Goal: Task Accomplishment & Management: Complete application form

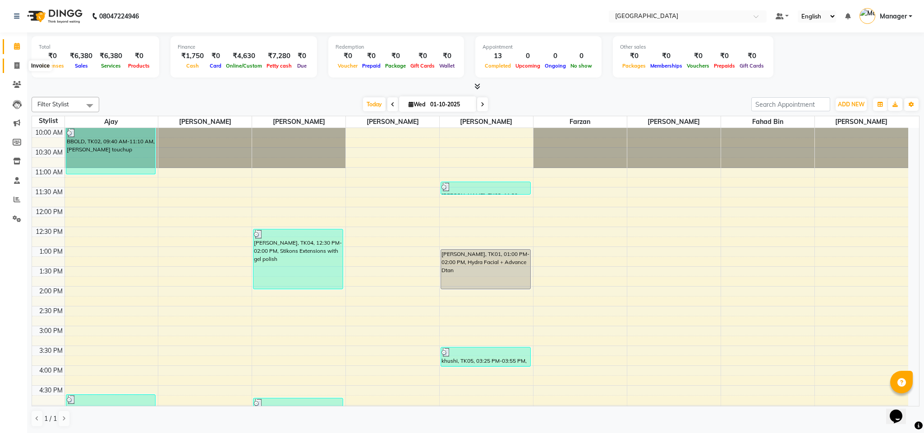
click at [11, 68] on span at bounding box center [17, 66] width 16 height 10
select select "service"
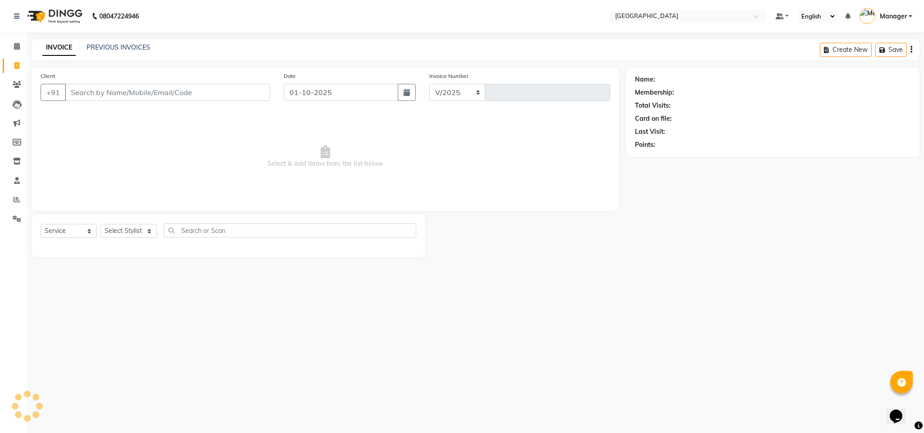
select select "7353"
type input "2751"
click at [85, 91] on input "Client" at bounding box center [167, 92] width 205 height 17
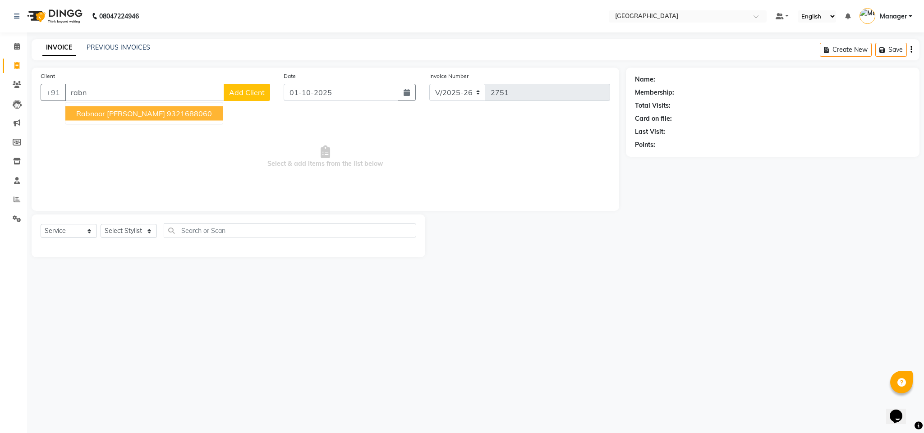
click at [95, 111] on span "Rabnoor [PERSON_NAME]" at bounding box center [120, 113] width 89 height 9
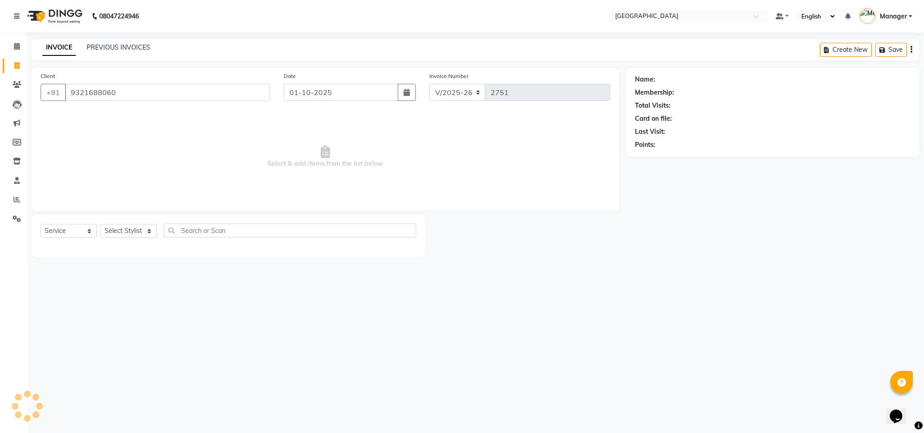
type input "9321688060"
select select "1: Object"
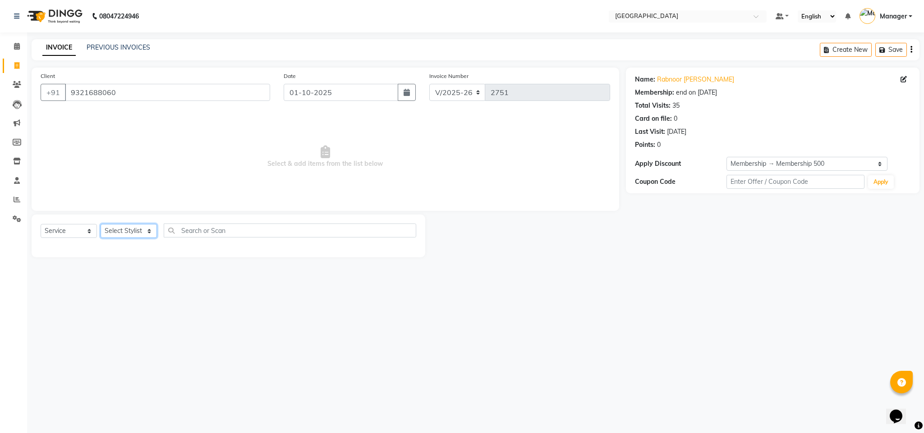
click at [152, 235] on select "Select Stylist ajay Fahad Bin farzan [PERSON_NAME] [PERSON_NAME] [PERSON_NAME] …" at bounding box center [129, 231] width 56 height 14
select select "86662"
click at [101, 225] on select "Select Stylist ajay Fahad Bin farzan [PERSON_NAME] [PERSON_NAME] [PERSON_NAME] …" at bounding box center [129, 231] width 56 height 14
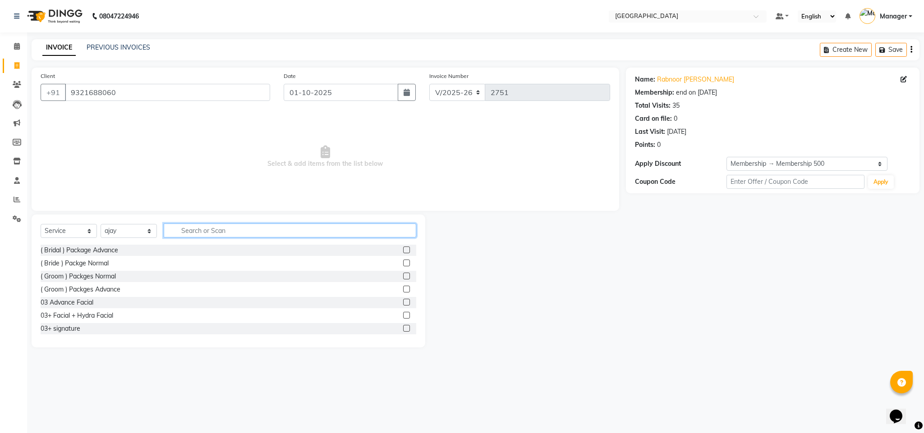
click at [205, 234] on input "text" at bounding box center [290, 231] width 253 height 14
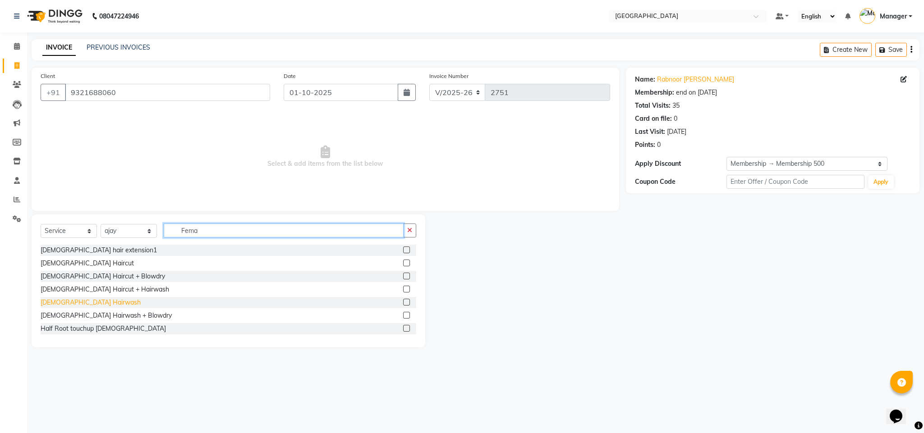
type input "Fema"
click at [76, 302] on div "[DEMOGRAPHIC_DATA] Hairwash" at bounding box center [91, 302] width 100 height 9
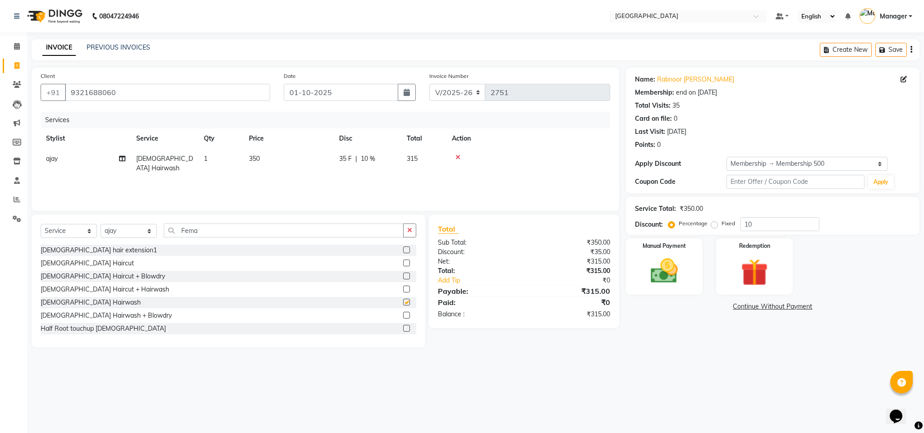
checkbox input "false"
click at [264, 160] on td "350" at bounding box center [289, 164] width 90 height 30
click at [310, 165] on input "350" at bounding box center [330, 161] width 79 height 14
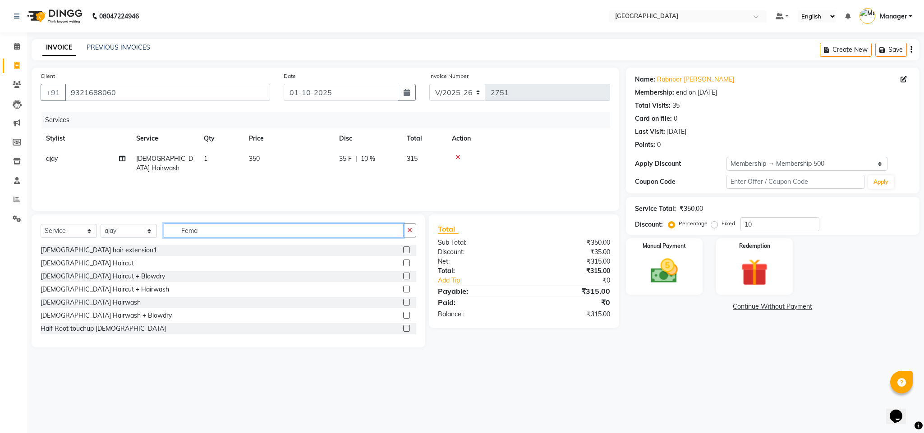
click at [203, 233] on input "Fema" at bounding box center [284, 231] width 240 height 14
click at [457, 156] on icon at bounding box center [458, 157] width 5 height 6
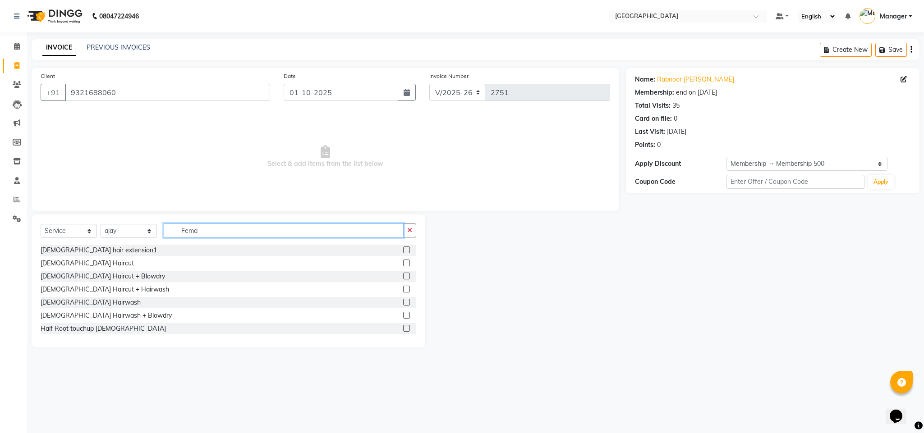
click at [291, 231] on input "Fema" at bounding box center [284, 231] width 240 height 14
click at [57, 267] on div "[DEMOGRAPHIC_DATA] Haircut" at bounding box center [87, 263] width 93 height 9
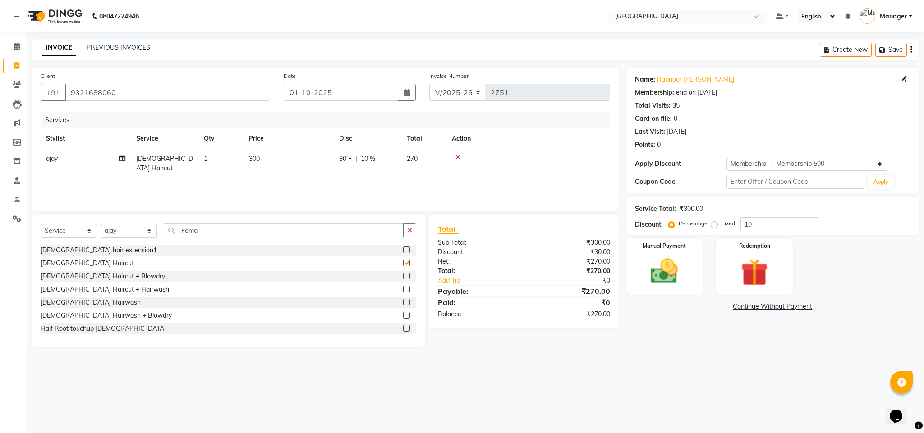
checkbox input "false"
click at [144, 229] on select "Select Stylist ajay Fahad Bin farzan [PERSON_NAME] [PERSON_NAME] [PERSON_NAME] …" at bounding box center [129, 231] width 56 height 14
select select "63647"
click at [101, 225] on select "Select Stylist ajay Fahad Bin farzan [PERSON_NAME] [PERSON_NAME] [PERSON_NAME] …" at bounding box center [129, 231] width 56 height 14
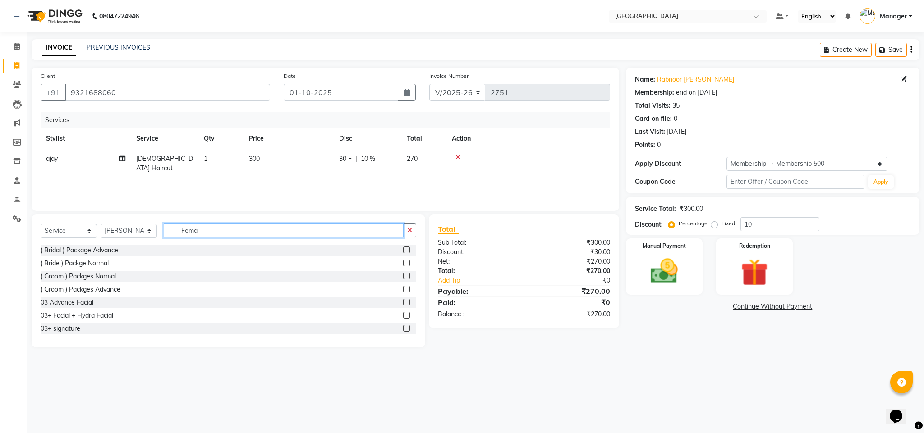
click at [272, 234] on input "Fema" at bounding box center [284, 231] width 240 height 14
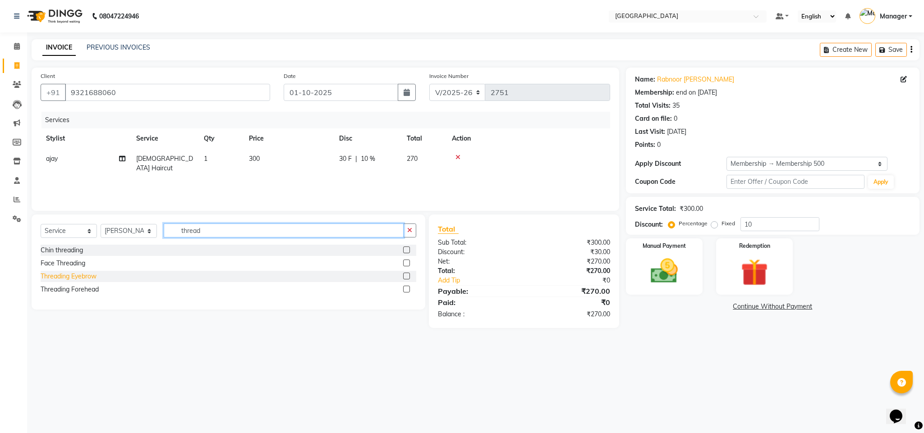
type input "thread"
click at [90, 277] on div "Threading Eyebrow" at bounding box center [69, 276] width 56 height 9
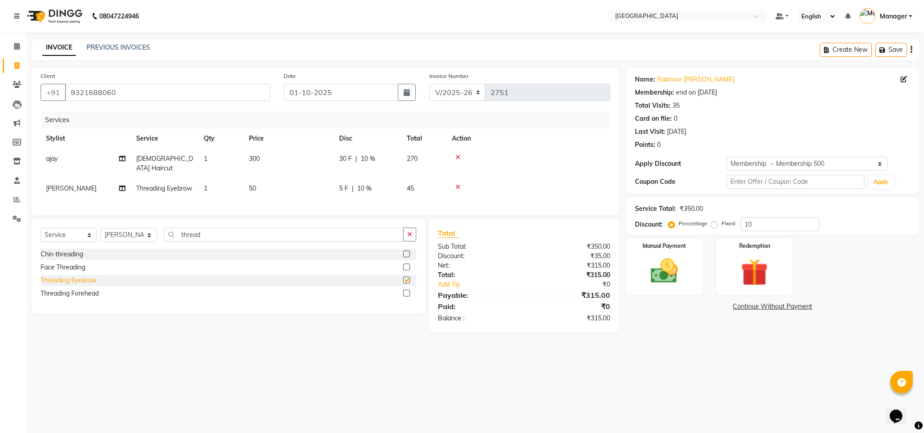
checkbox input "false"
click at [551, 290] on div "₹0" at bounding box center [578, 284] width 77 height 9
click at [566, 261] on div "₹35.00" at bounding box center [570, 256] width 93 height 9
click at [692, 271] on div "Manual Payment" at bounding box center [664, 267] width 80 height 59
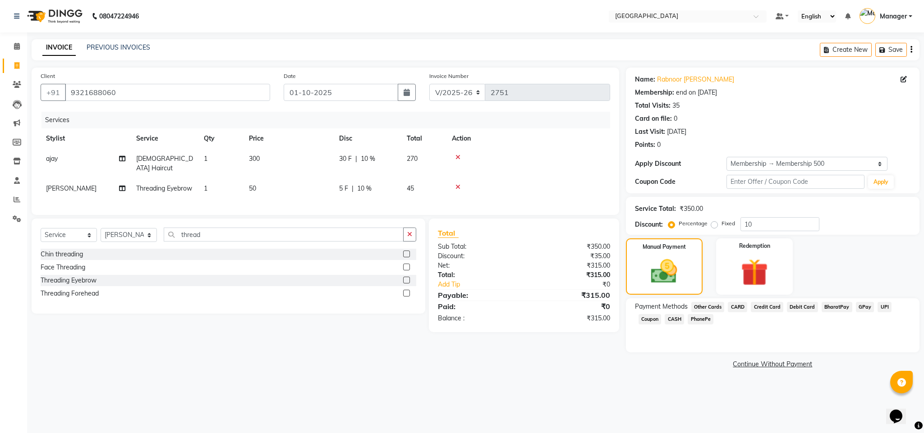
click at [861, 311] on span "GPay" at bounding box center [865, 307] width 18 height 10
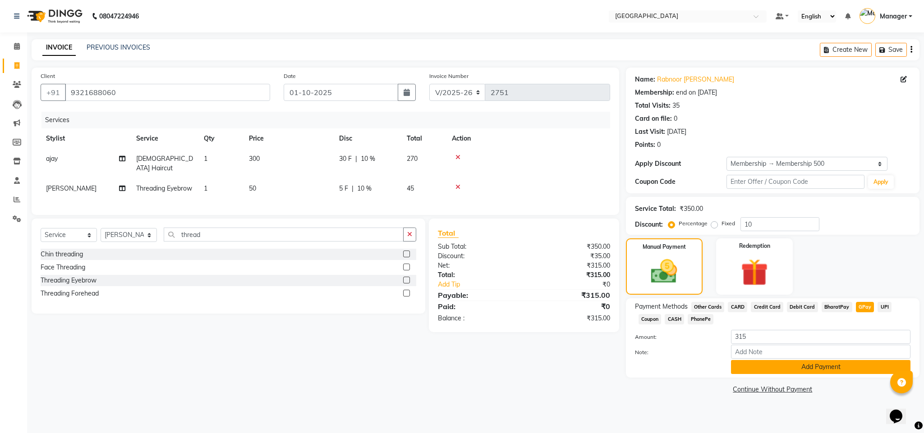
click at [810, 363] on button "Add Payment" at bounding box center [821, 367] width 180 height 14
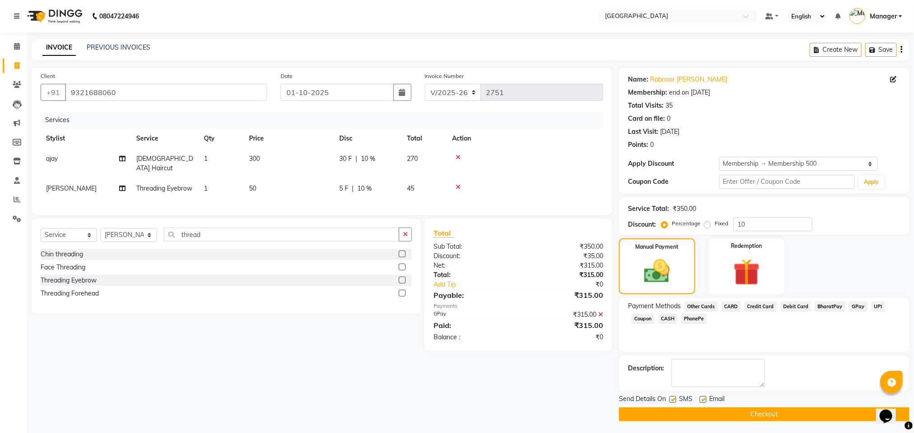
click at [776, 410] on button "Checkout" at bounding box center [764, 415] width 291 height 14
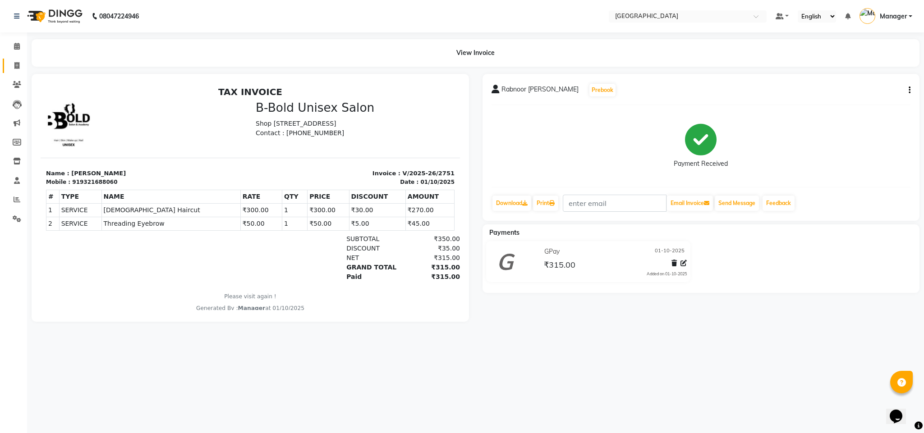
click at [15, 71] on link "Invoice" at bounding box center [14, 66] width 22 height 15
select select "service"
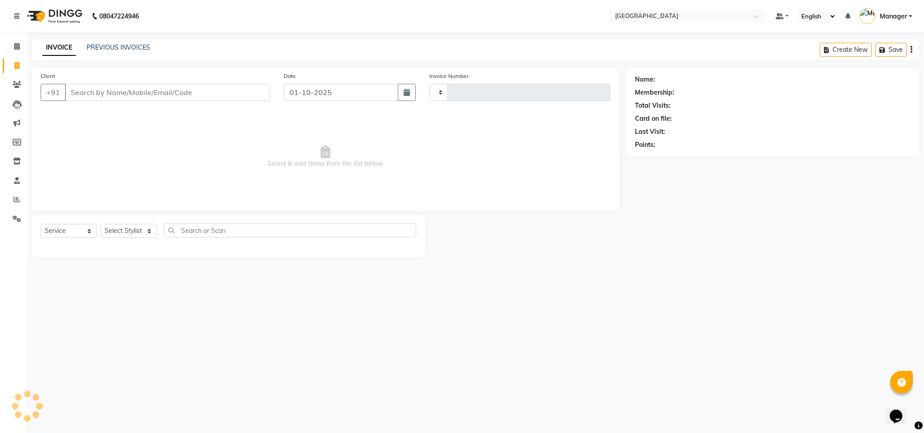
type input "2752"
select select "7353"
click at [15, 52] on link "Calendar" at bounding box center [14, 46] width 22 height 15
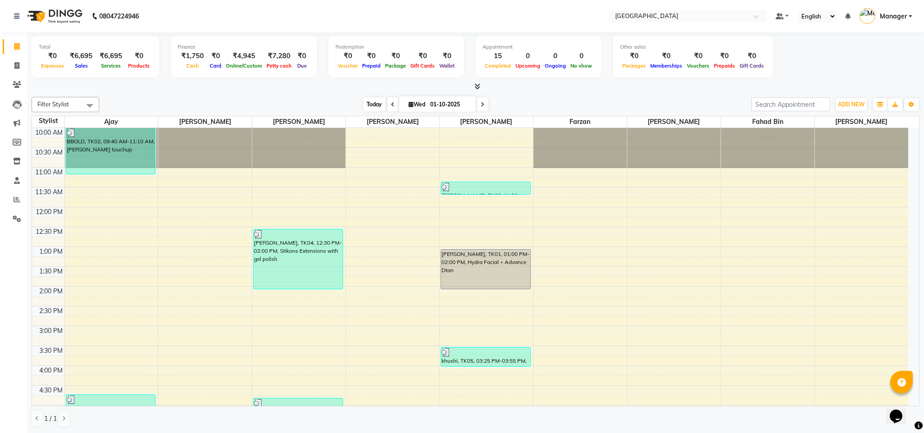
click at [374, 100] on span "Today" at bounding box center [374, 104] width 23 height 14
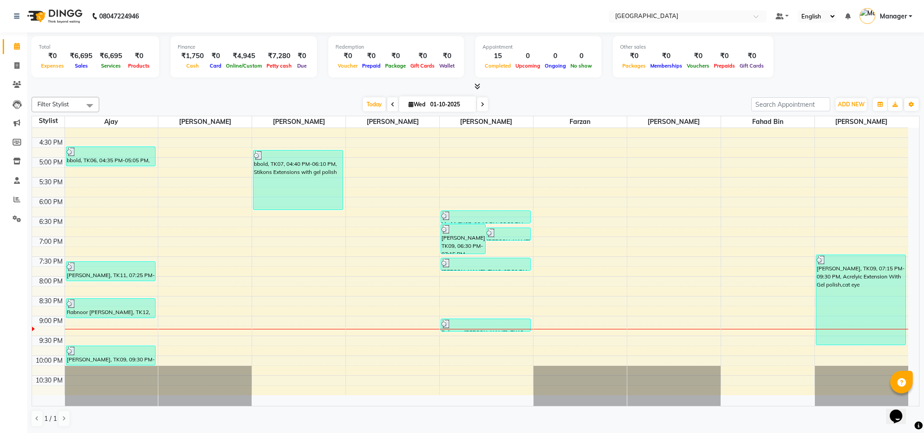
click at [483, 107] on span at bounding box center [482, 104] width 11 height 14
type input "02-10-2025"
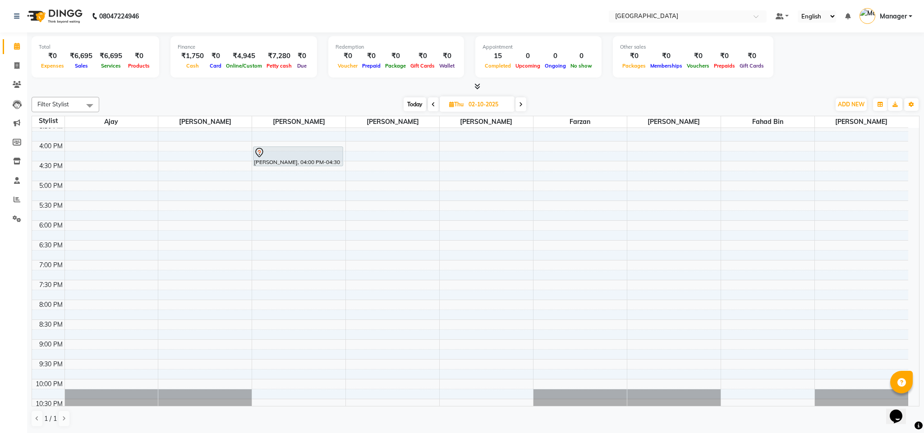
scroll to position [234, 0]
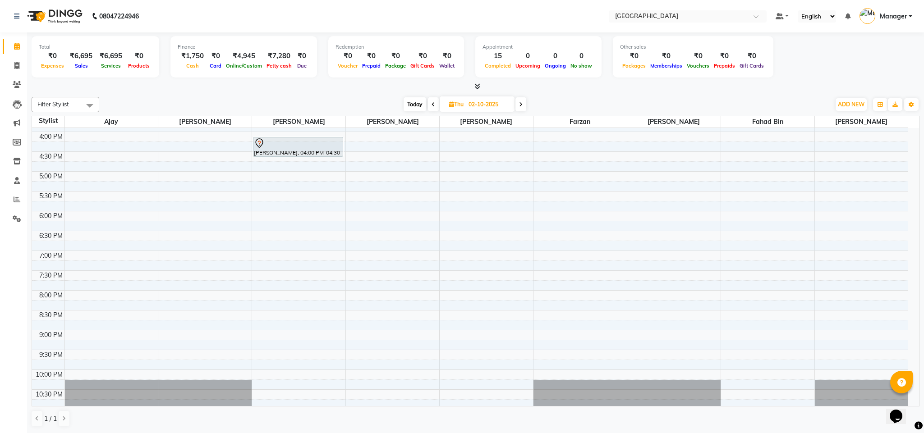
click at [279, 166] on div "10:00 AM 10:30 AM 11:00 AM 11:30 AM 12:00 PM 12:30 PM 1:00 PM 1:30 PM 2:00 PM 2…" at bounding box center [470, 152] width 876 height 516
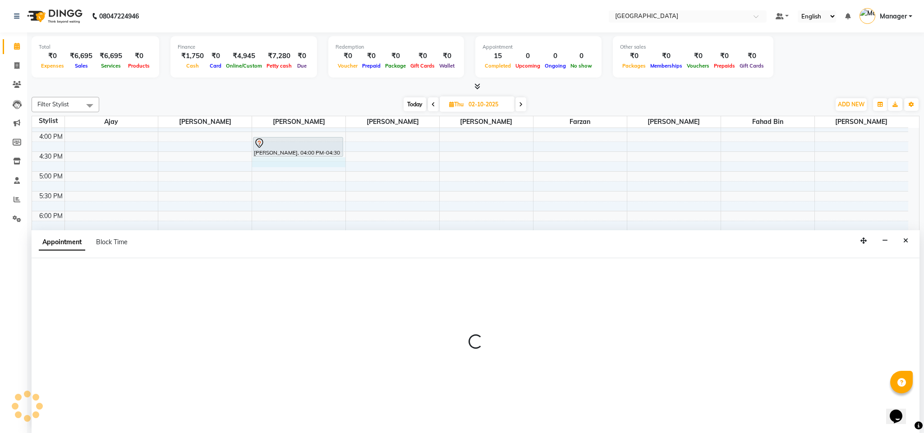
select select "68994"
select select "tentative"
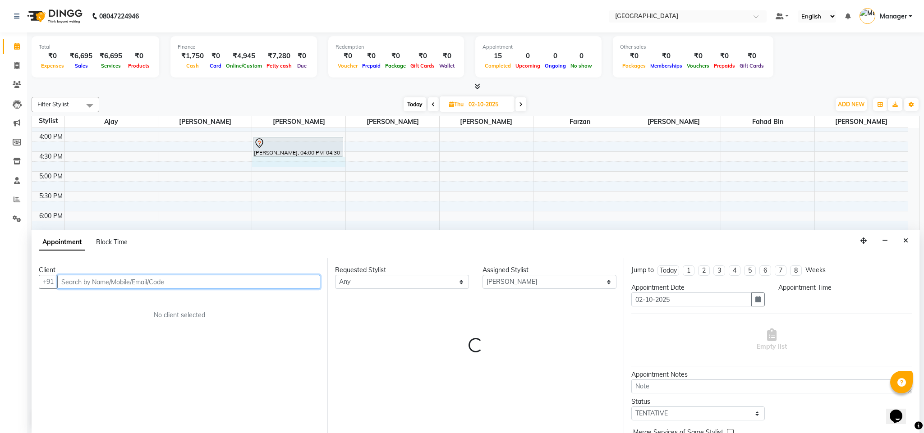
select select "990"
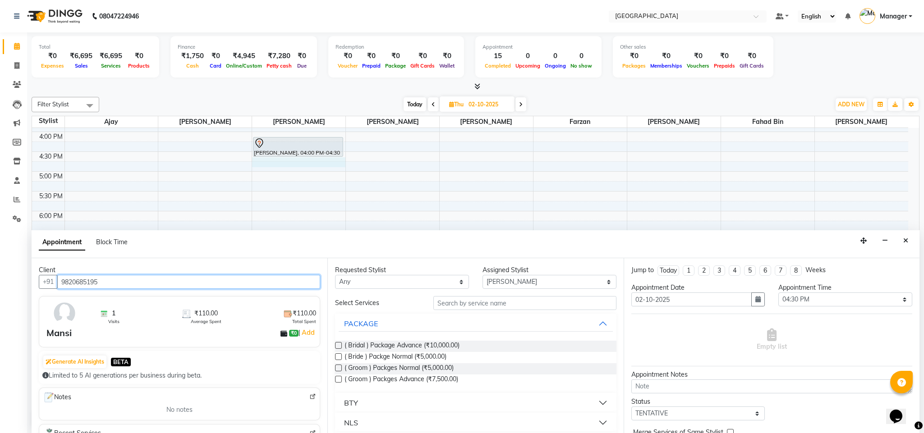
type input "9820685195"
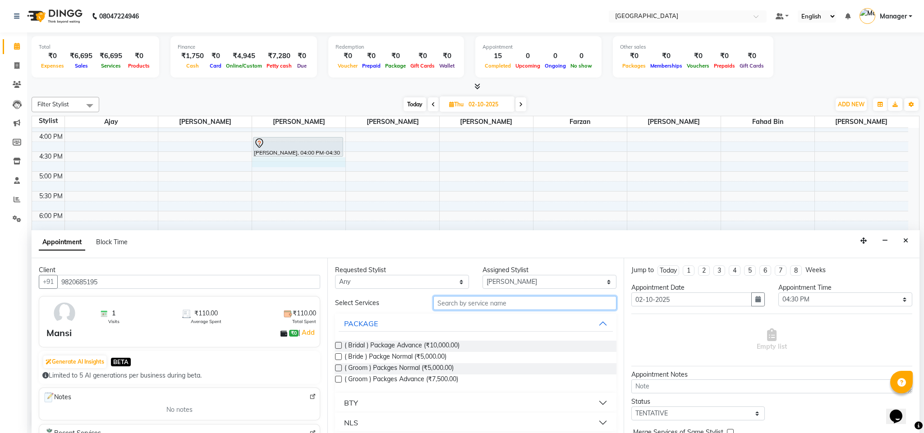
click at [470, 302] on input "text" at bounding box center [524, 303] width 183 height 14
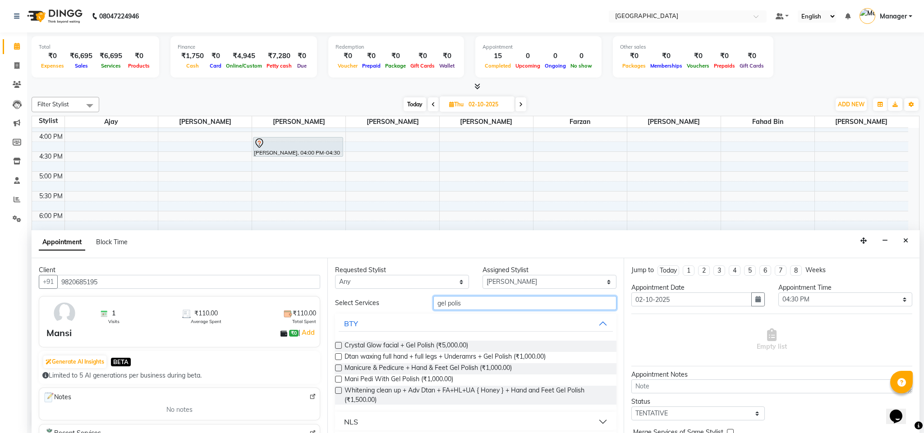
type input "gel polis"
click at [412, 325] on button "BTY" at bounding box center [476, 324] width 274 height 16
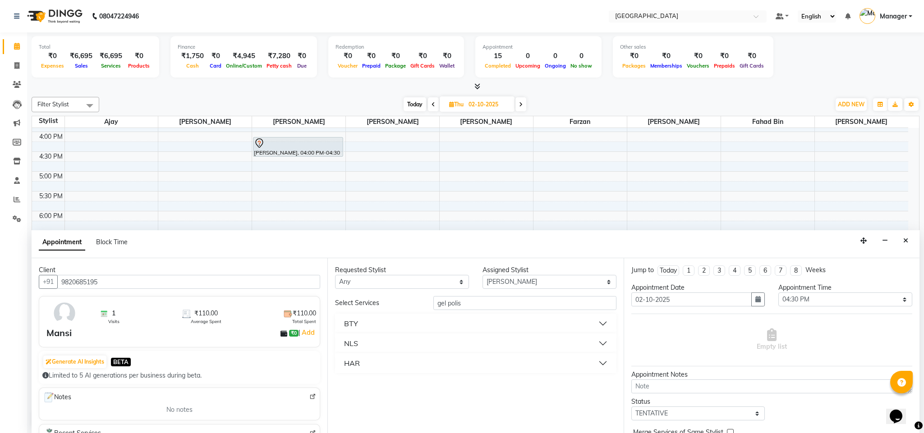
click at [398, 339] on button "NLS" at bounding box center [476, 344] width 274 height 16
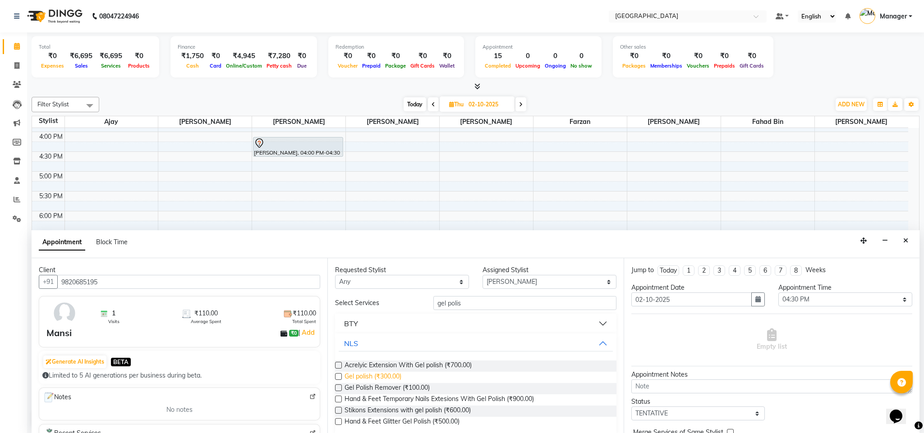
click at [376, 372] on span "Gel polish (₹300.00)" at bounding box center [373, 377] width 57 height 11
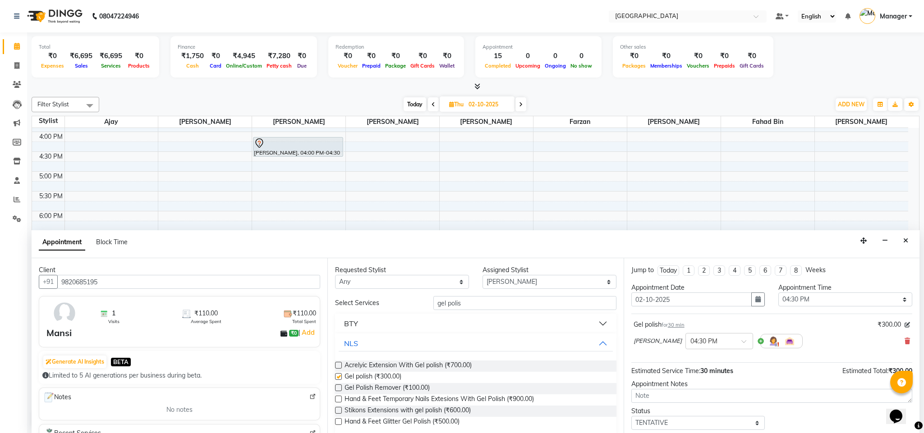
checkbox input "false"
click at [589, 286] on select "Select ajay Fahad Bin farzan [PERSON_NAME] [PERSON_NAME] [PERSON_NAME] [PERSON_…" at bounding box center [550, 282] width 134 height 14
select select "89418"
click at [483, 276] on select "Select ajay Fahad Bin farzan [PERSON_NAME] [PERSON_NAME] [PERSON_NAME] [PERSON_…" at bounding box center [550, 282] width 134 height 14
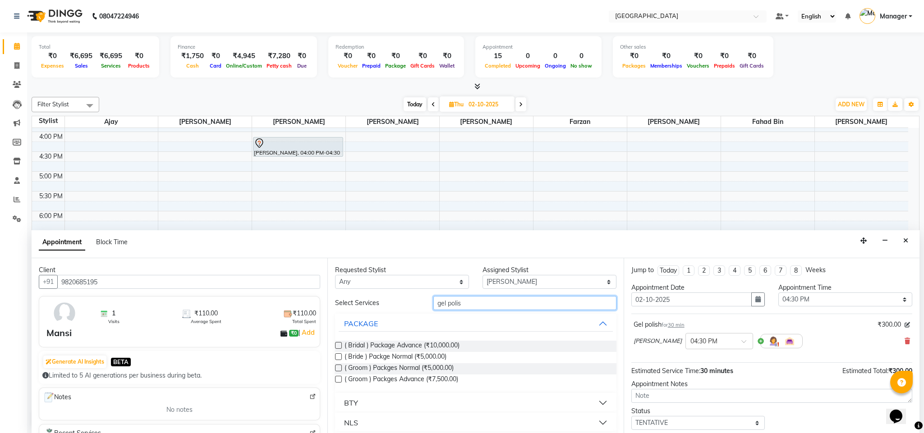
click at [489, 302] on input "gel polis" at bounding box center [524, 303] width 183 height 14
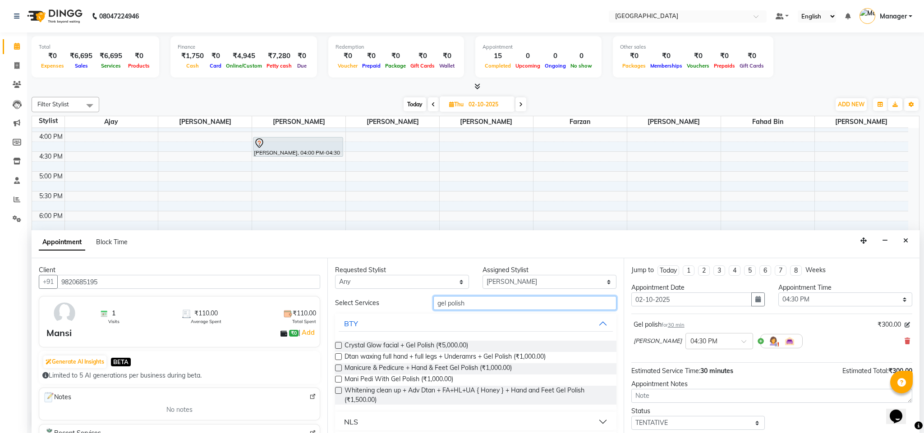
type input "gel polish"
click at [421, 327] on button "BTY" at bounding box center [476, 324] width 274 height 16
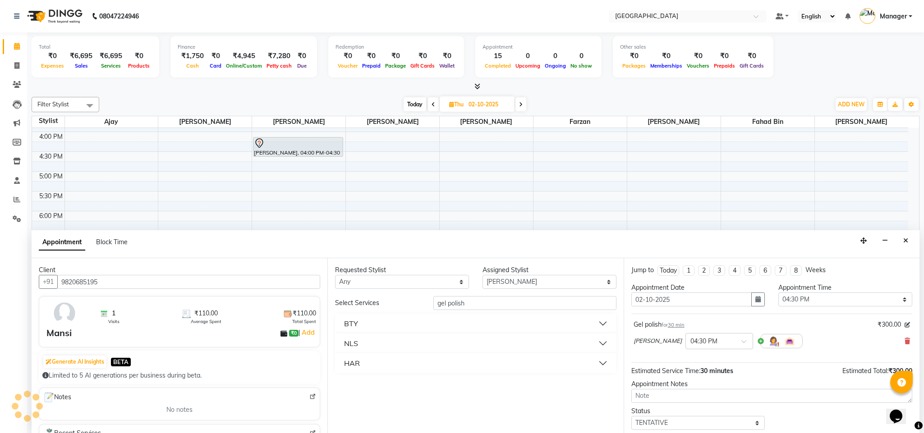
click at [395, 345] on button "NLS" at bounding box center [476, 344] width 274 height 16
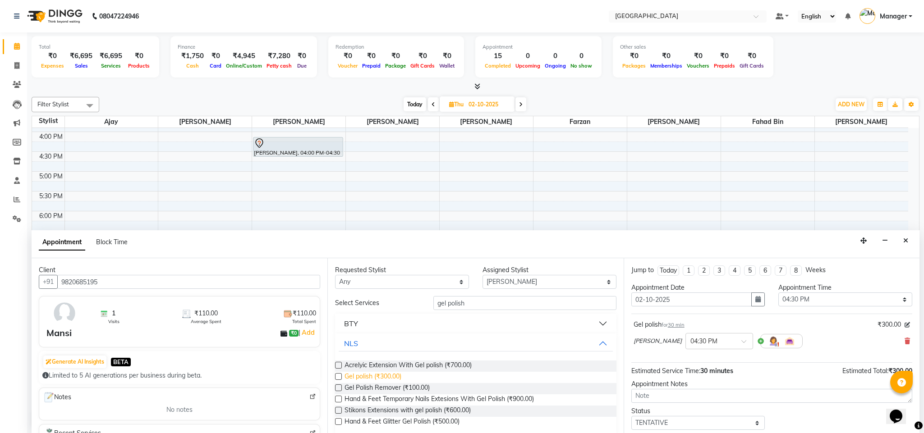
click at [366, 377] on span "Gel polish (₹300.00)" at bounding box center [373, 377] width 57 height 11
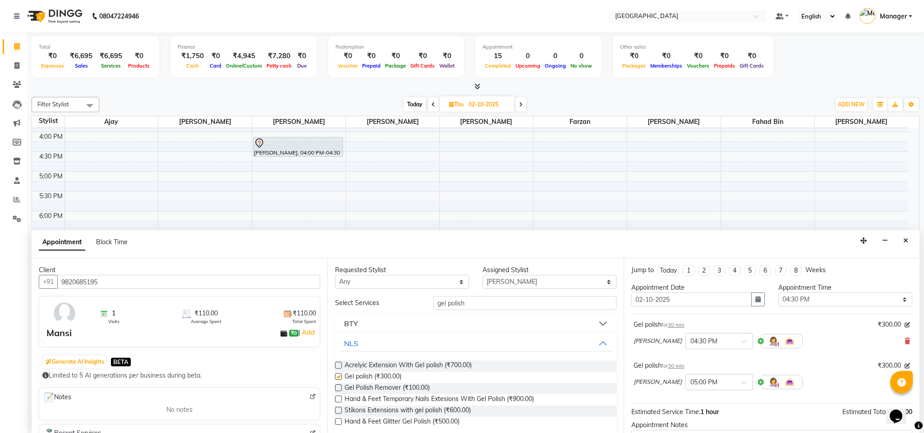
checkbox input "false"
click at [704, 386] on input "text" at bounding box center [711, 381] width 40 height 9
click at [711, 397] on div "04:30 PM" at bounding box center [719, 393] width 67 height 17
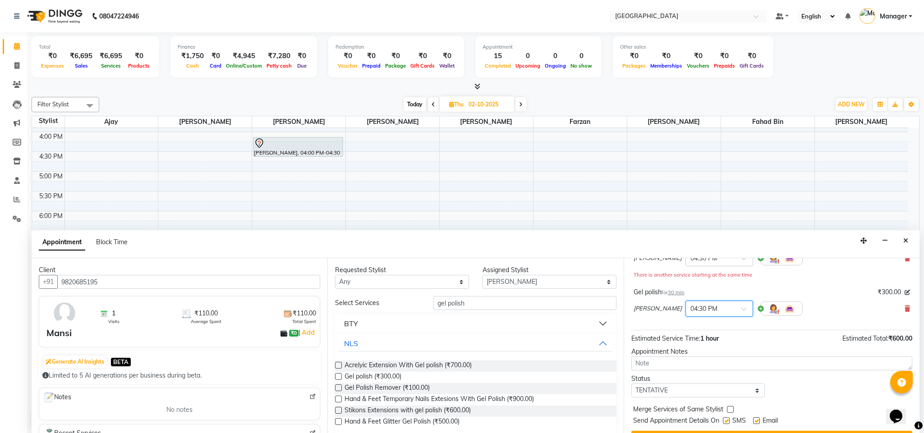
scroll to position [106, 0]
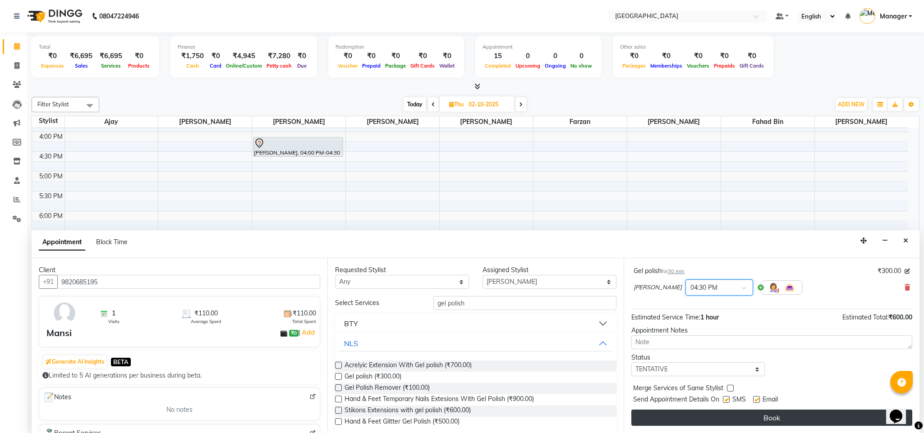
click at [848, 414] on button "Book" at bounding box center [772, 418] width 281 height 16
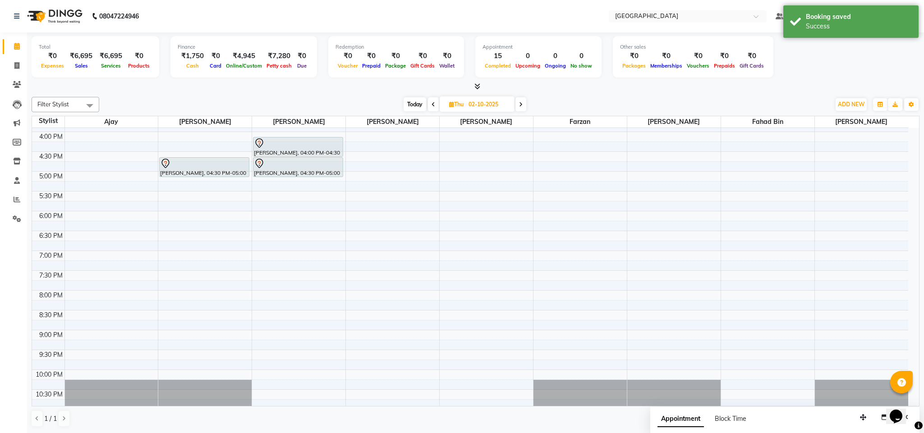
click at [701, 79] on div "Total ₹0 Expenses ₹6,695 Sales ₹6,695 Services ₹0 Products Finance ₹1,750 Cash …" at bounding box center [476, 58] width 888 height 44
click at [505, 111] on input "02-10-2025" at bounding box center [488, 105] width 45 height 14
select select "10"
select select "2025"
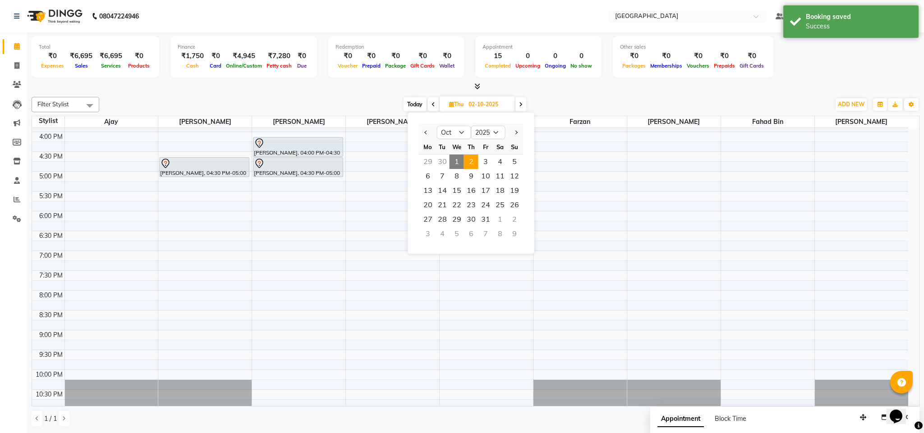
click at [555, 104] on div "[DATE] [DATE] Jan Feb Mar Apr May Jun [DATE] Aug Sep Oct Nov [DATE] 2016 2017 2…" at bounding box center [465, 105] width 722 height 14
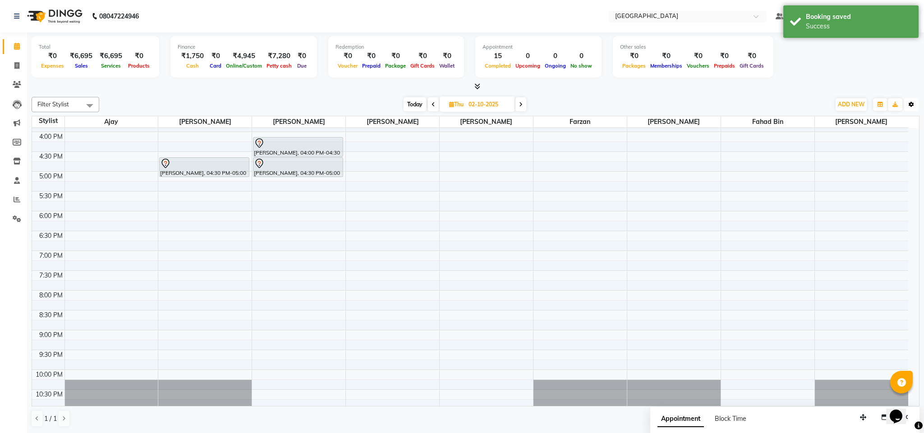
click at [906, 102] on button "Toggle Dropdown" at bounding box center [911, 104] width 14 height 13
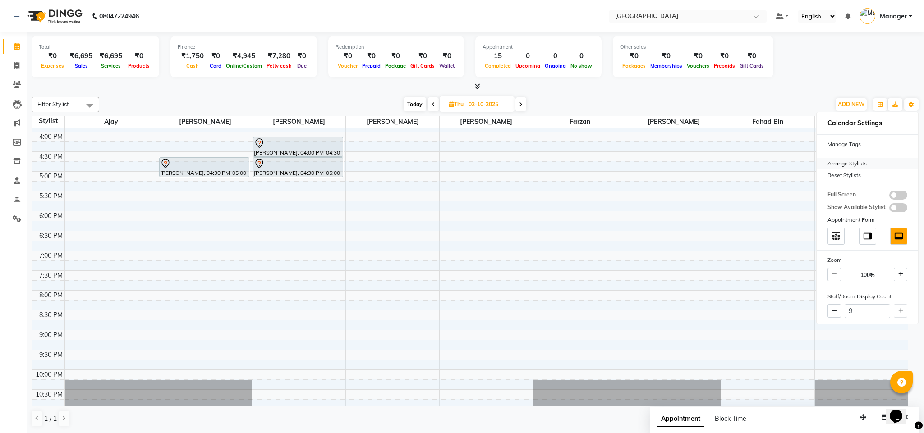
click at [871, 160] on div "Arrange Stylists" at bounding box center [867, 164] width 101 height 12
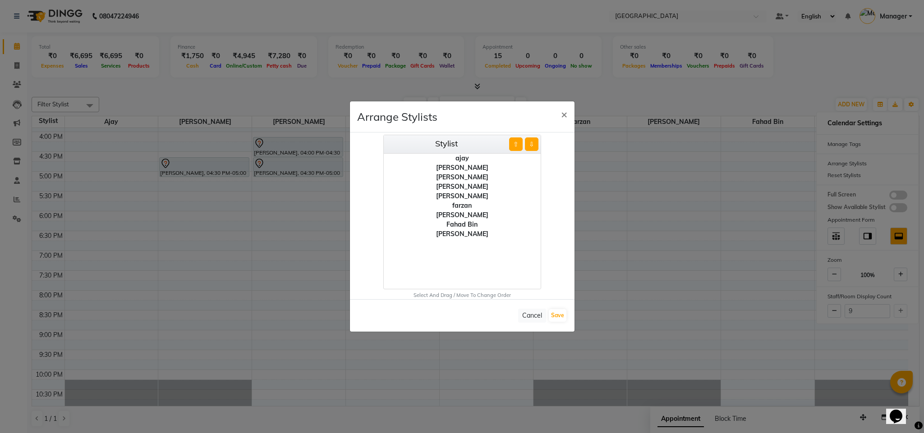
click at [471, 208] on div "farzan" at bounding box center [462, 205] width 157 height 9
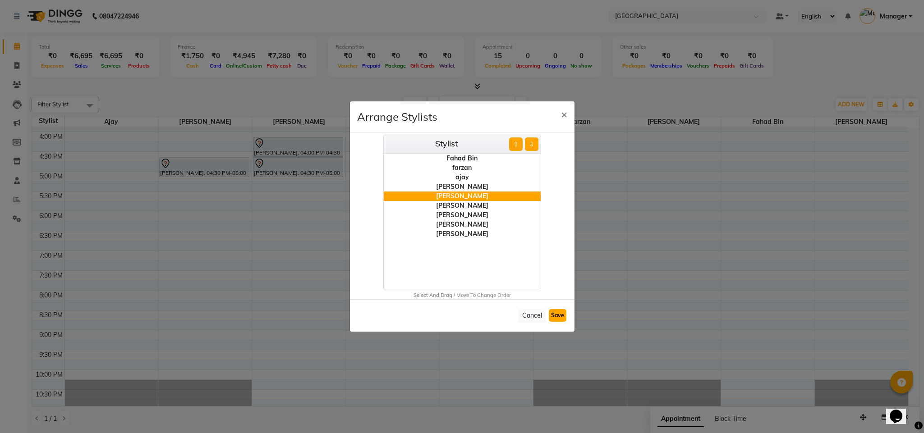
click at [551, 314] on button "Save" at bounding box center [558, 315] width 18 height 13
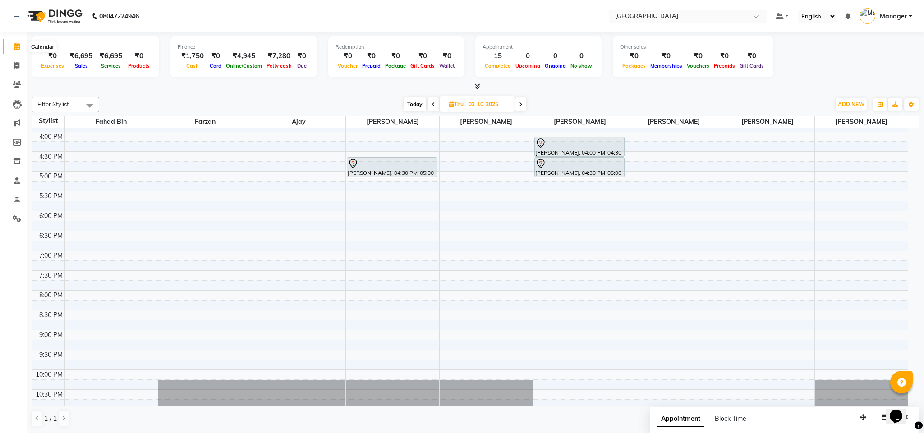
click at [12, 50] on span at bounding box center [17, 47] width 16 height 10
click at [18, 69] on span at bounding box center [17, 66] width 16 height 10
select select "service"
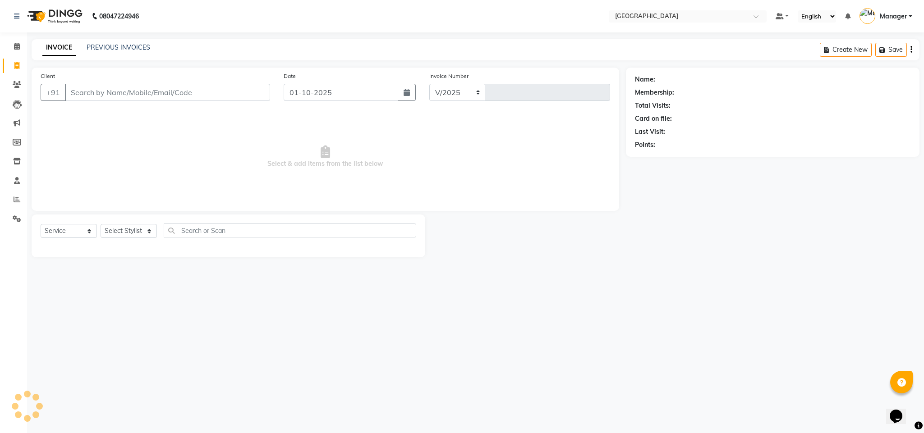
select select "7353"
type input "2752"
click at [113, 91] on input "Client" at bounding box center [167, 92] width 205 height 17
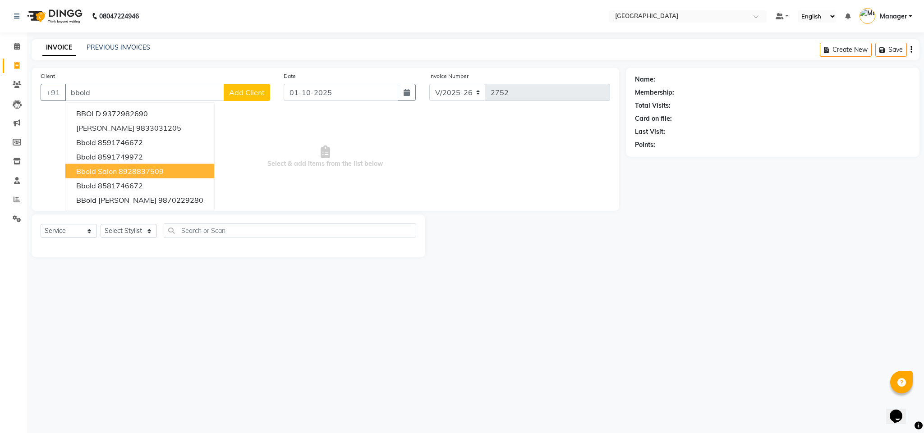
click at [129, 169] on ngb-highlight "8928837509" at bounding box center [141, 171] width 45 height 9
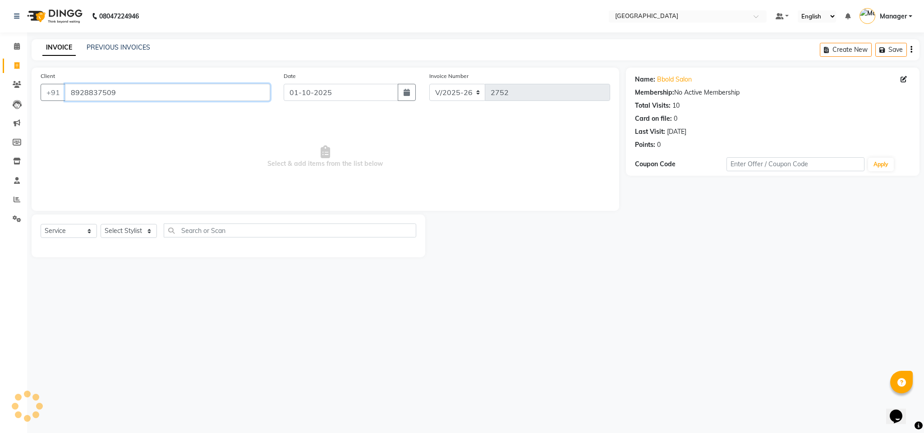
click at [130, 92] on input "8928837509" at bounding box center [167, 92] width 205 height 17
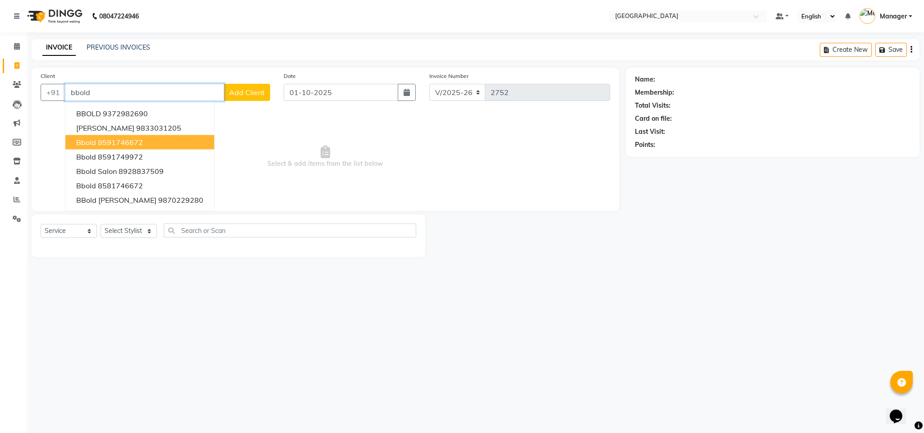
click at [109, 139] on ngb-highlight "8591746672" at bounding box center [120, 142] width 45 height 9
type input "8591746672"
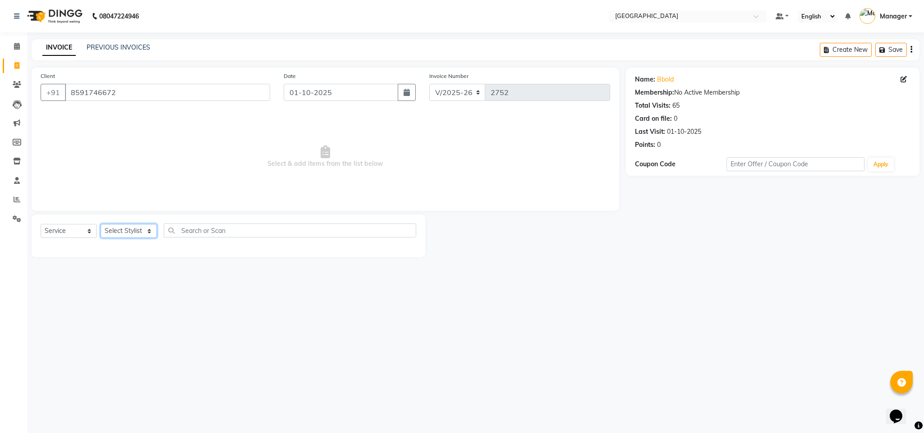
click at [136, 229] on select "Select Stylist ajay Fahad Bin farzan [PERSON_NAME] [PERSON_NAME] [PERSON_NAME] …" at bounding box center [129, 231] width 56 height 14
select select "63647"
click at [101, 225] on select "Select Stylist ajay Fahad Bin farzan [PERSON_NAME] [PERSON_NAME] [PERSON_NAME] …" at bounding box center [129, 231] width 56 height 14
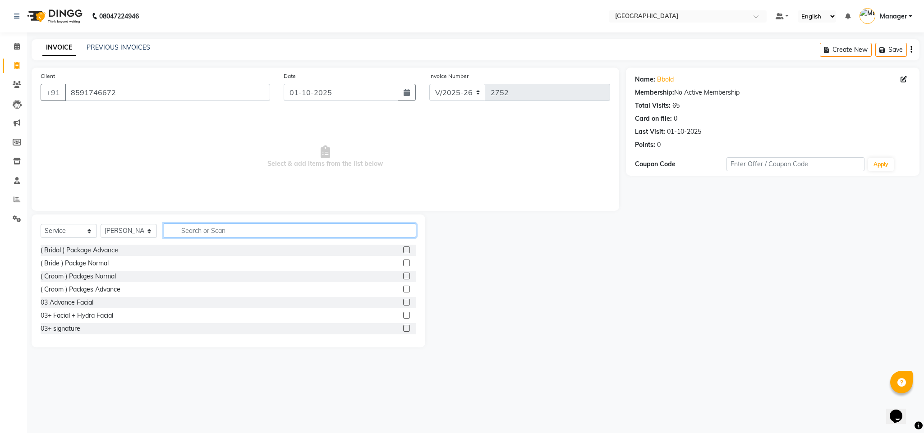
click at [186, 227] on input "text" at bounding box center [290, 231] width 253 height 14
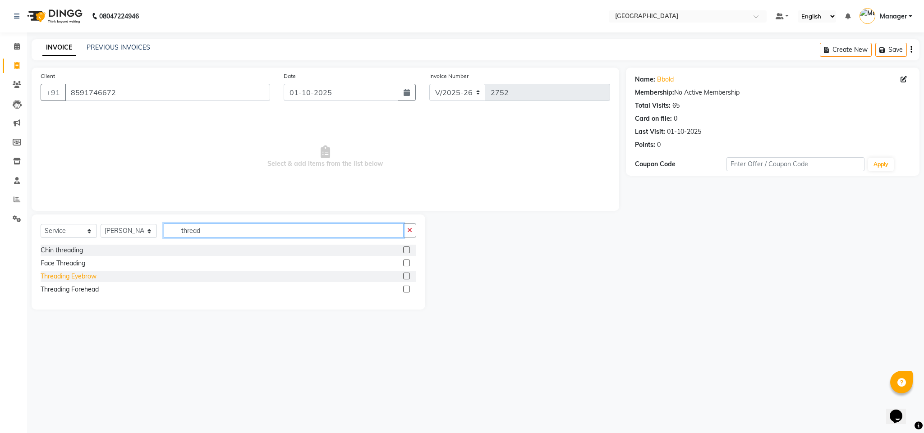
type input "thread"
click at [86, 275] on div "Threading Eyebrow" at bounding box center [69, 276] width 56 height 9
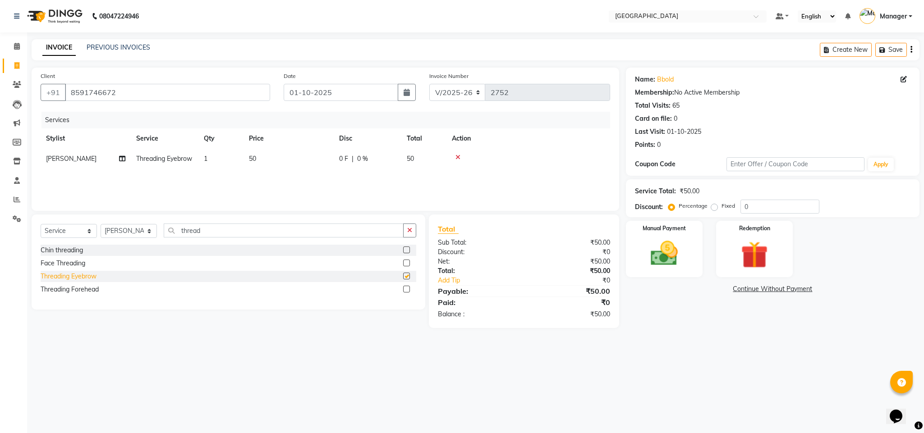
checkbox input "false"
click at [276, 156] on td "50" at bounding box center [289, 159] width 90 height 20
select select "63647"
click at [298, 159] on input "50" at bounding box center [330, 161] width 79 height 14
type input "200"
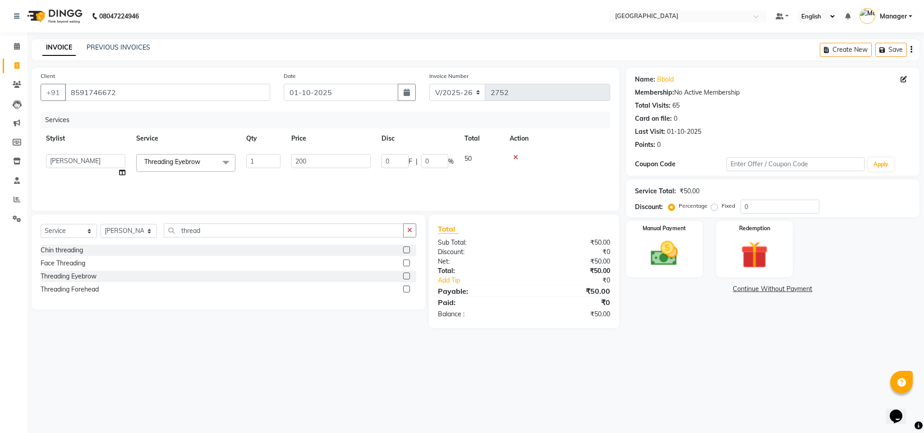
click at [562, 274] on div "Total Sub Total: ₹50.00 Discount: ₹0 Net: ₹50.00 Total: ₹50.00 Add Tip ₹0 Payab…" at bounding box center [524, 272] width 172 height 96
click at [648, 252] on img at bounding box center [664, 254] width 46 height 32
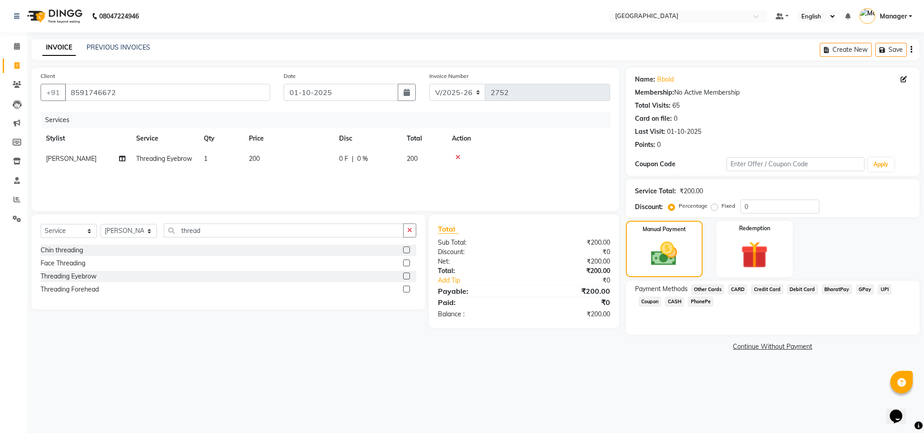
click at [677, 307] on span "CASH" at bounding box center [674, 302] width 19 height 10
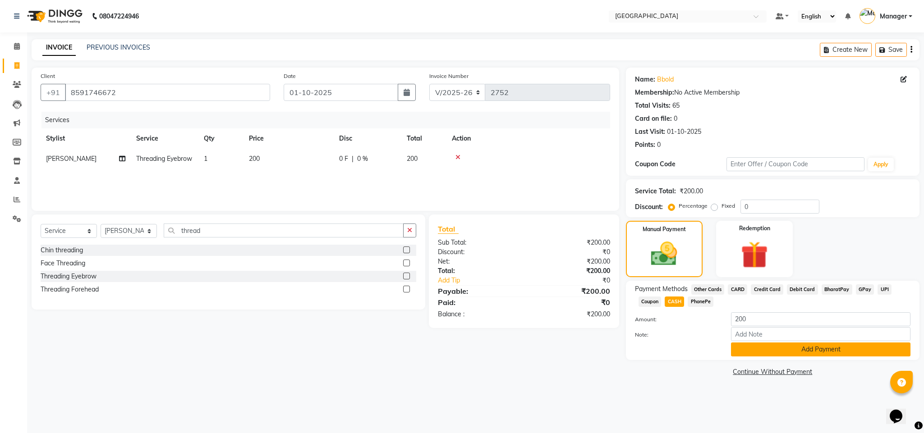
click at [752, 344] on button "Add Payment" at bounding box center [821, 350] width 180 height 14
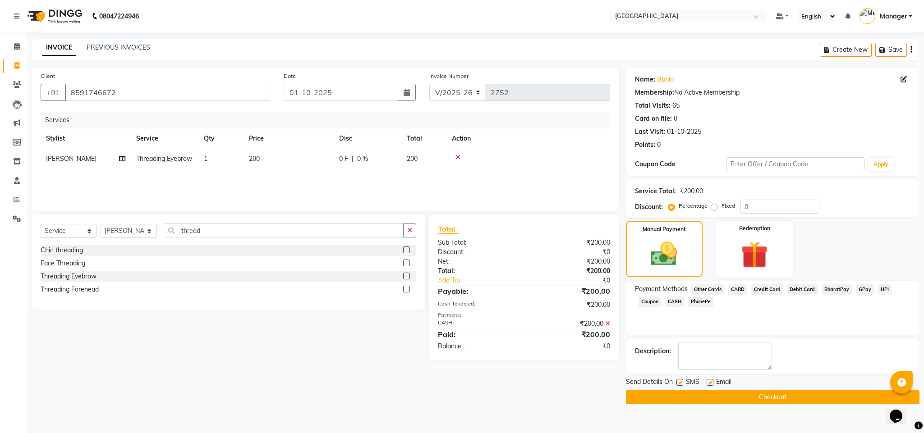
click at [746, 392] on button "Checkout" at bounding box center [773, 398] width 294 height 14
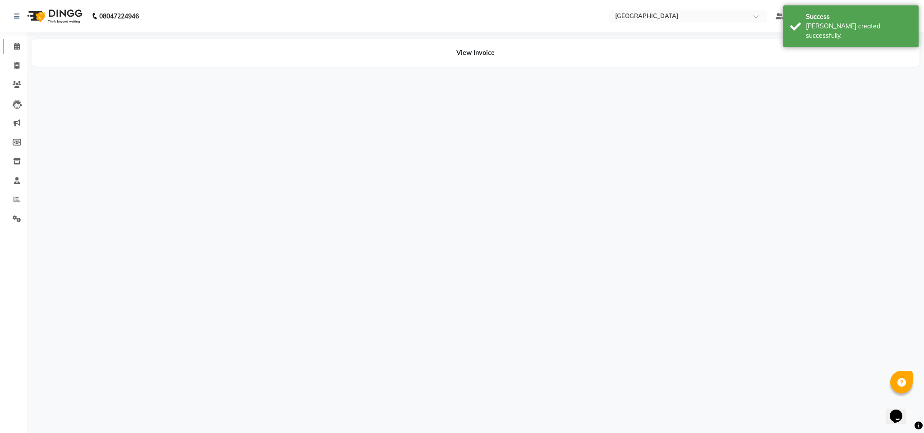
click at [14, 45] on icon at bounding box center [17, 46] width 6 height 7
